Goal: Navigation & Orientation: Find specific page/section

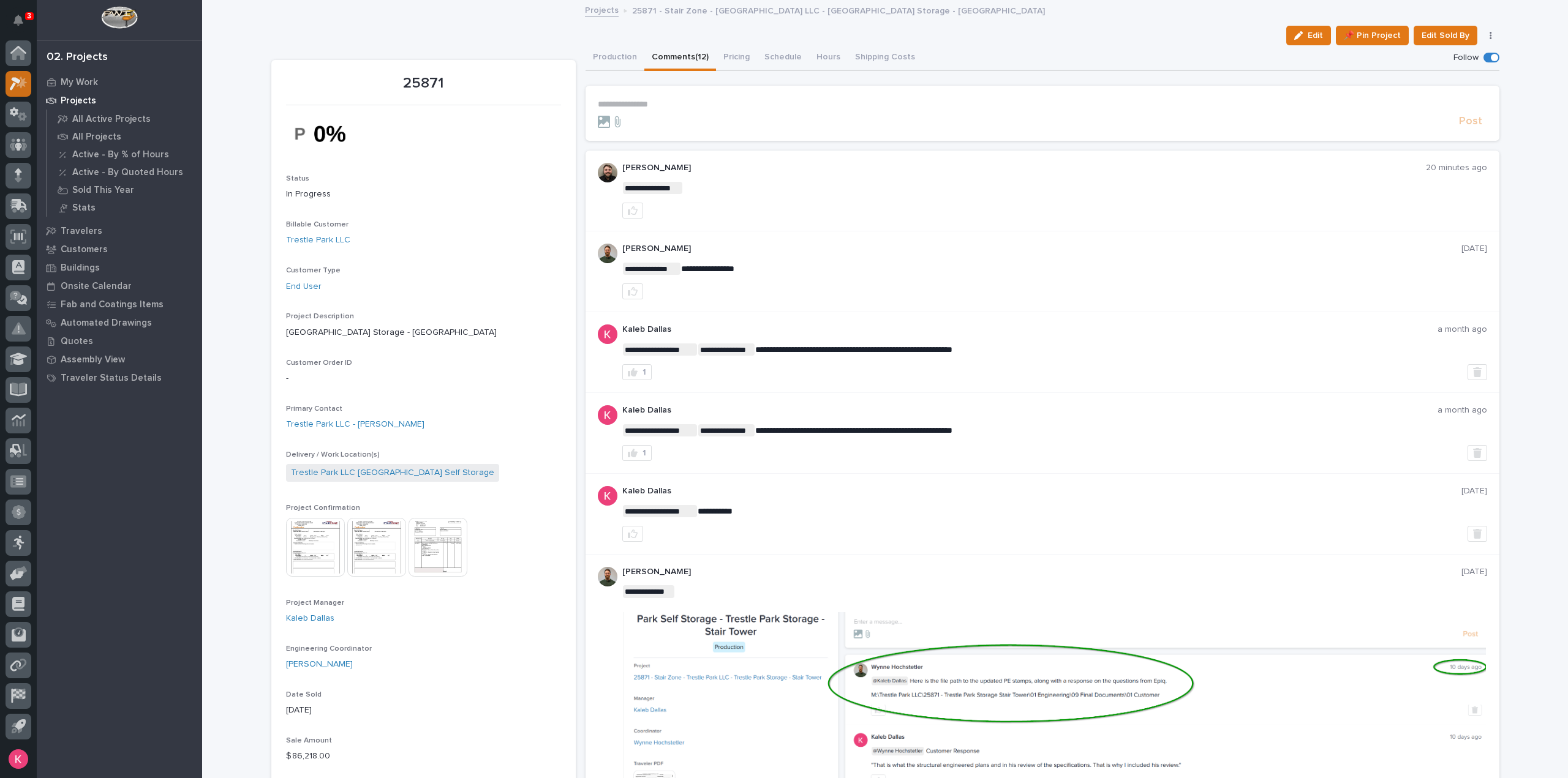
click at [11, 85] on icon at bounding box center [15, 84] width 11 height 13
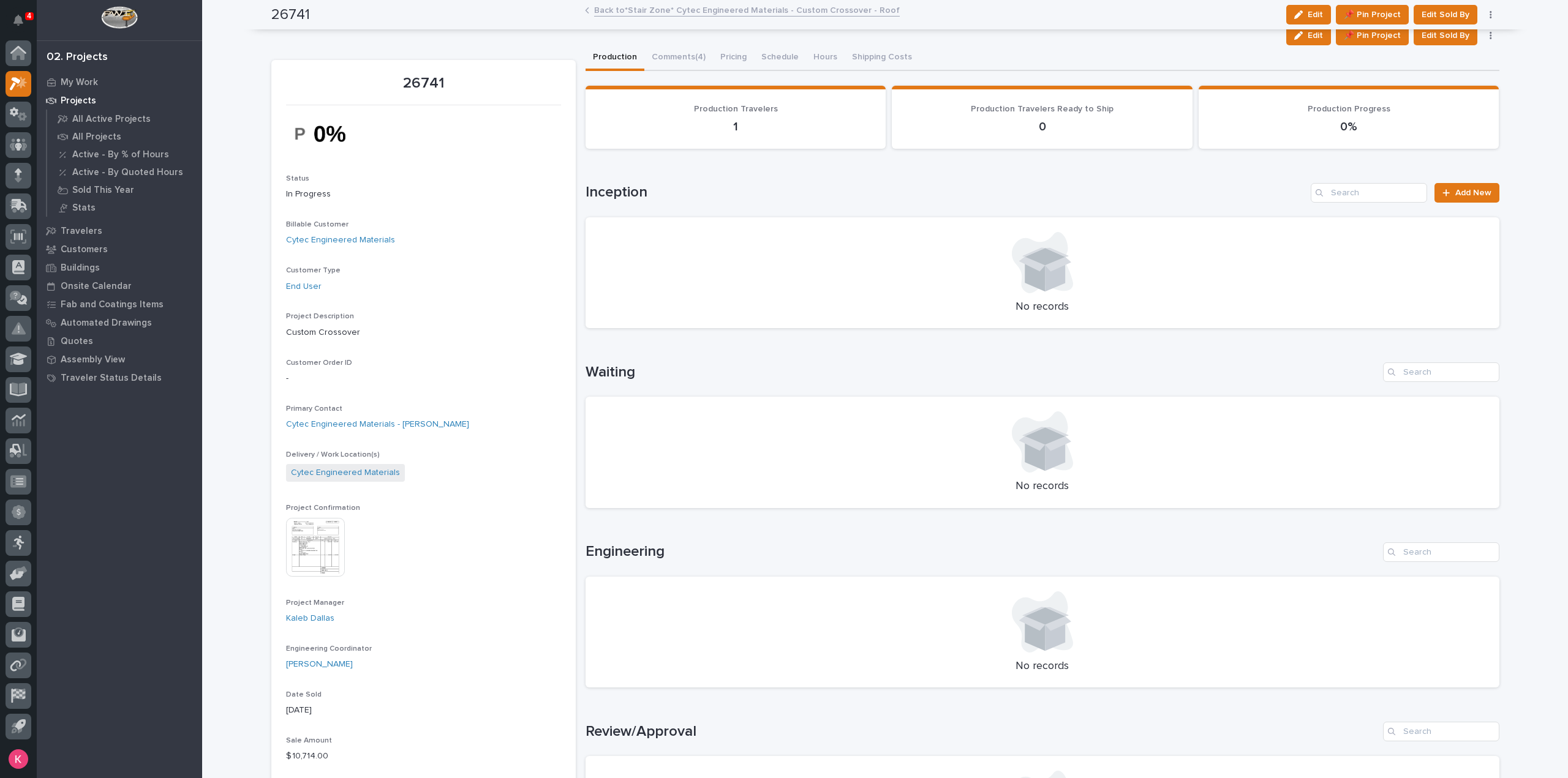
scroll to position [306, 0]
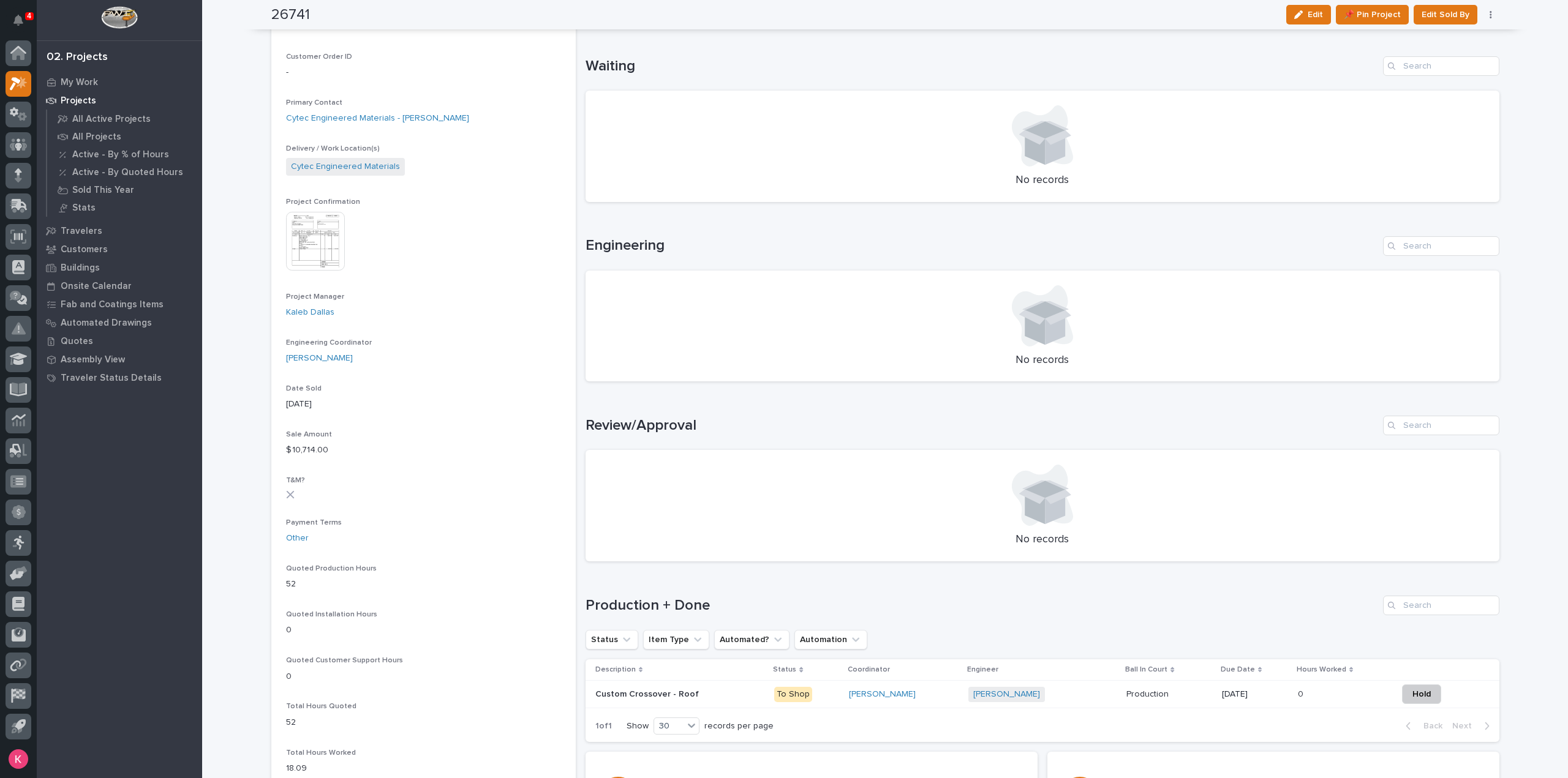
click at [1154, 619] on div "Production + Done Status Item Type Automated? Automation Description Status Coo…" at bounding box center [1042, 669] width 913 height 146
